Goal: Task Accomplishment & Management: Complete application form

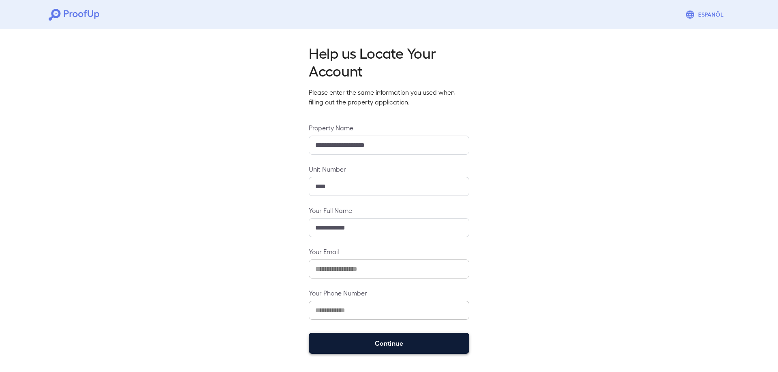
click at [379, 340] on button "Continue" at bounding box center [389, 343] width 160 height 21
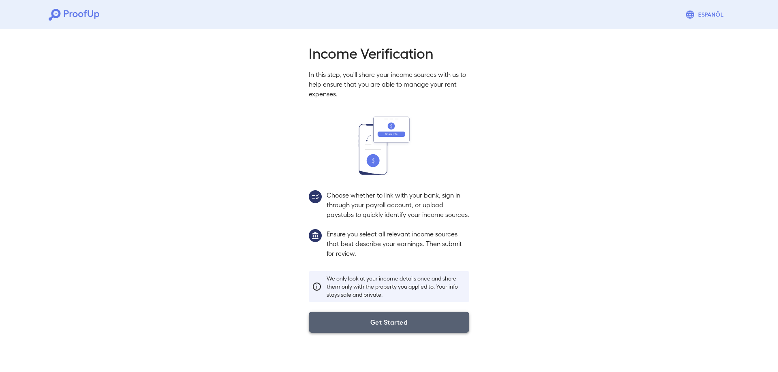
click at [381, 332] on button "Get Started" at bounding box center [389, 322] width 160 height 21
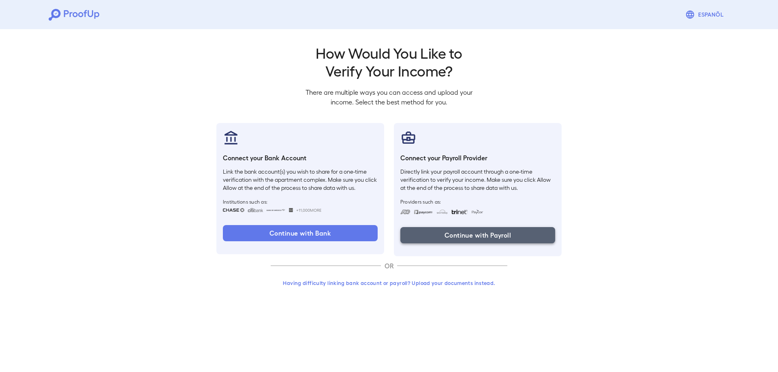
click at [450, 235] on button "Continue with Payroll" at bounding box center [477, 235] width 155 height 16
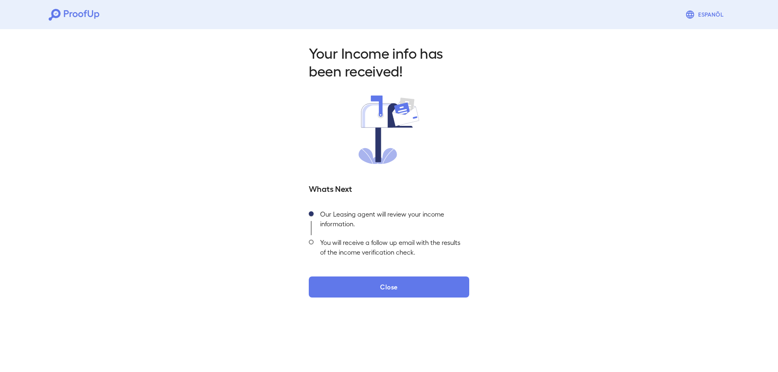
click at [312, 243] on span at bounding box center [311, 242] width 5 height 5
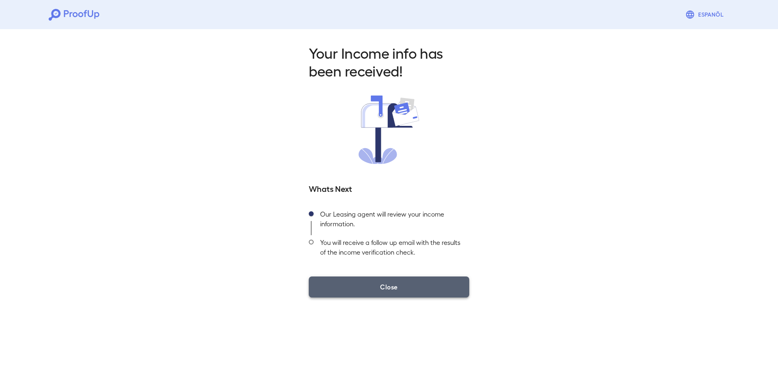
click at [372, 286] on button "Close" at bounding box center [389, 287] width 160 height 21
